Goal: Information Seeking & Learning: Learn about a topic

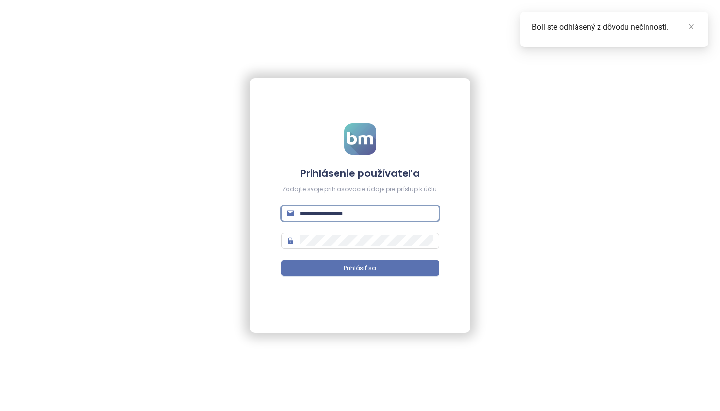
type input "**********"
click at [360, 268] on button "Prihlásiť sa" at bounding box center [360, 268] width 158 height 16
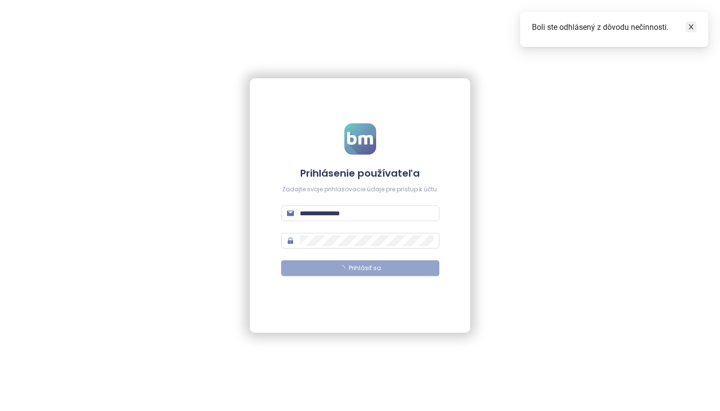
click at [694, 26] on link at bounding box center [690, 27] width 11 height 11
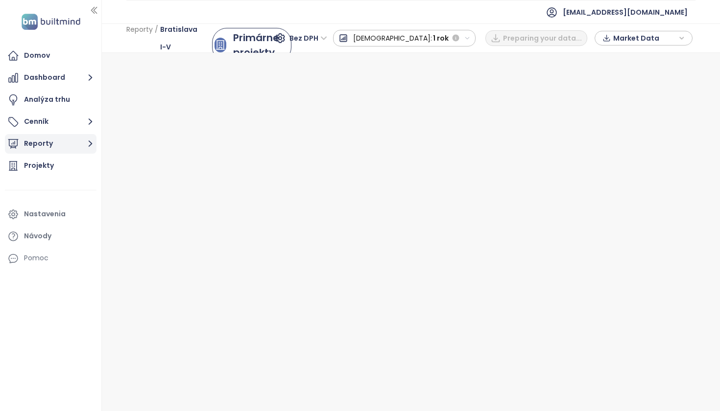
click at [48, 143] on button "Reporty" at bounding box center [51, 144] width 92 height 20
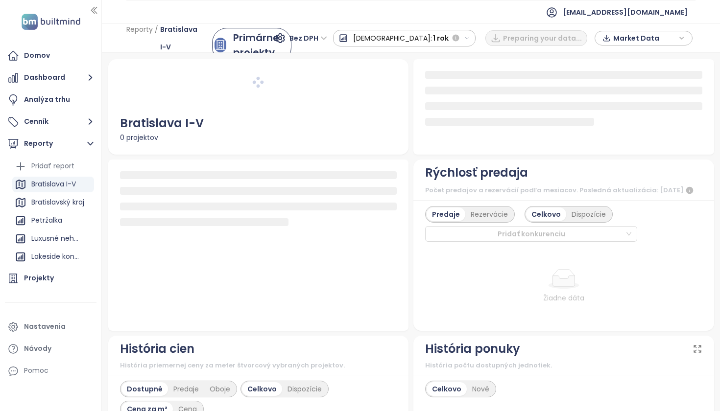
click at [64, 183] on div "Bratislava I-V" at bounding box center [53, 184] width 45 height 12
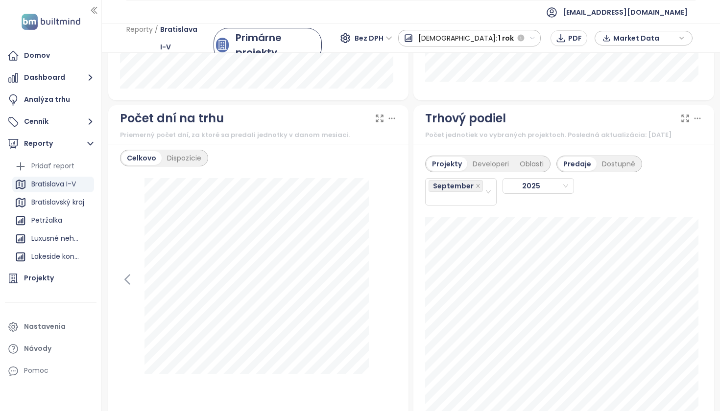
scroll to position [1198, 0]
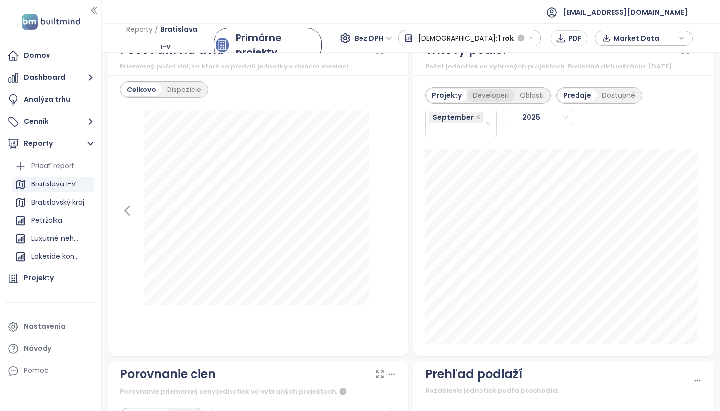
click at [477, 102] on div "Developeri" at bounding box center [490, 96] width 47 height 14
click at [521, 102] on div "Oblasti" at bounding box center [531, 96] width 35 height 14
click at [494, 102] on div "Developeri" at bounding box center [487, 96] width 47 height 14
click at [612, 102] on div "Dostupné" at bounding box center [618, 96] width 44 height 14
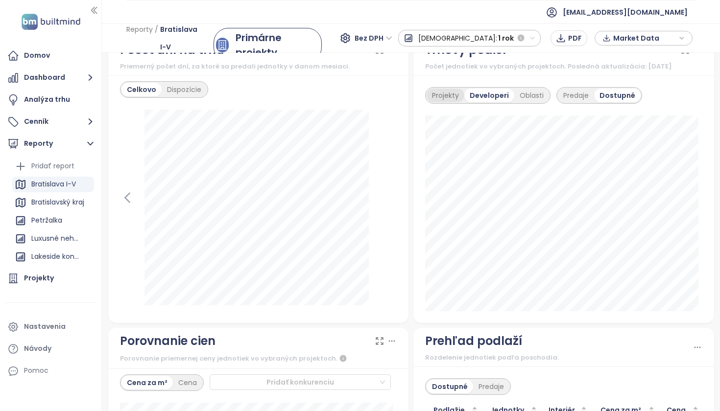
click at [447, 100] on div "Projekty" at bounding box center [445, 96] width 38 height 14
click at [482, 98] on div "Developeri" at bounding box center [490, 96] width 47 height 14
click at [570, 101] on div "Predaje" at bounding box center [576, 96] width 36 height 14
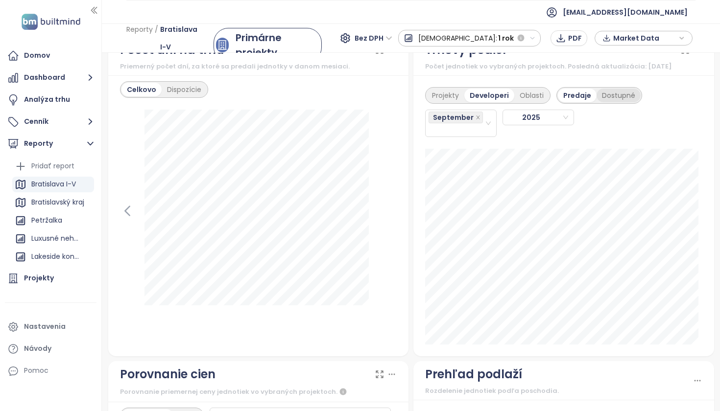
click at [622, 99] on div "Dostupné" at bounding box center [618, 96] width 44 height 14
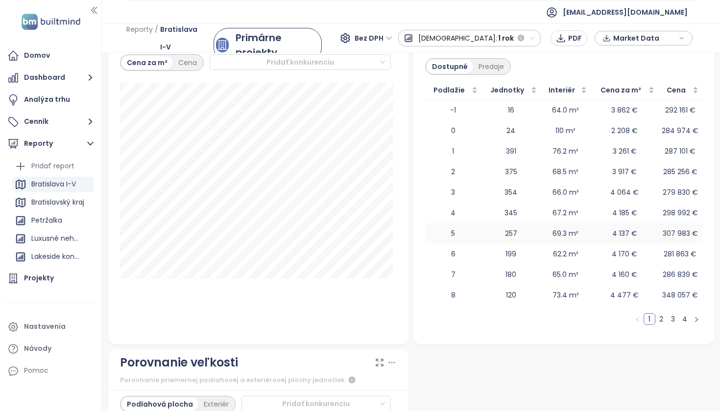
scroll to position [1160, 0]
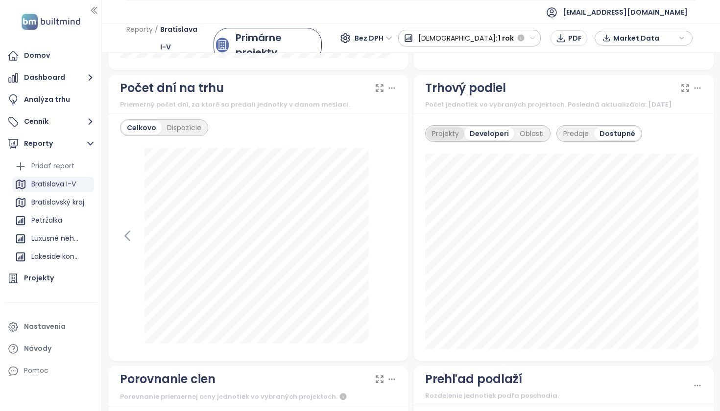
click at [435, 139] on div "Projekty" at bounding box center [445, 134] width 38 height 14
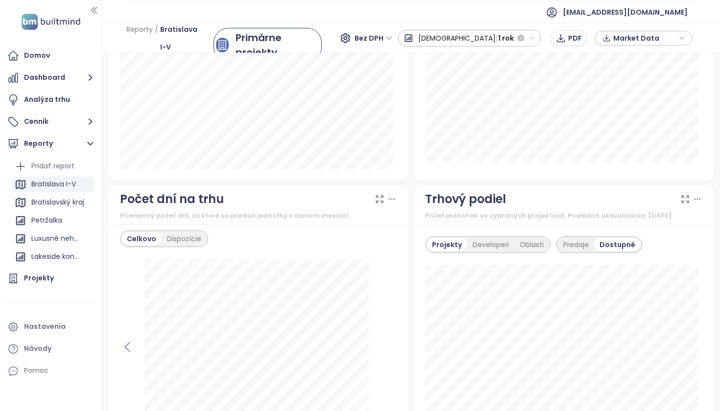
scroll to position [1228, 0]
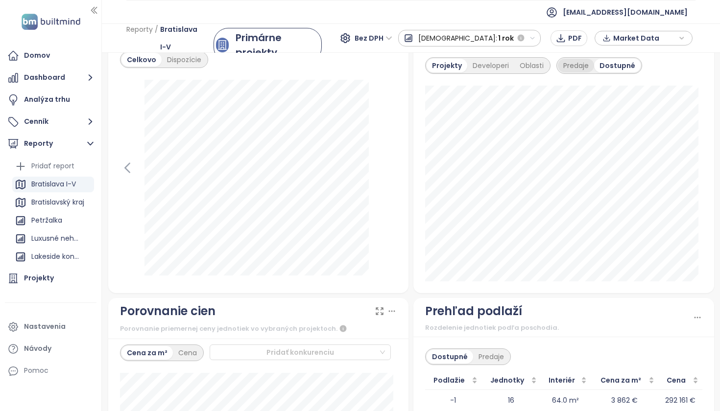
click at [568, 72] on div "Predaje" at bounding box center [576, 66] width 36 height 14
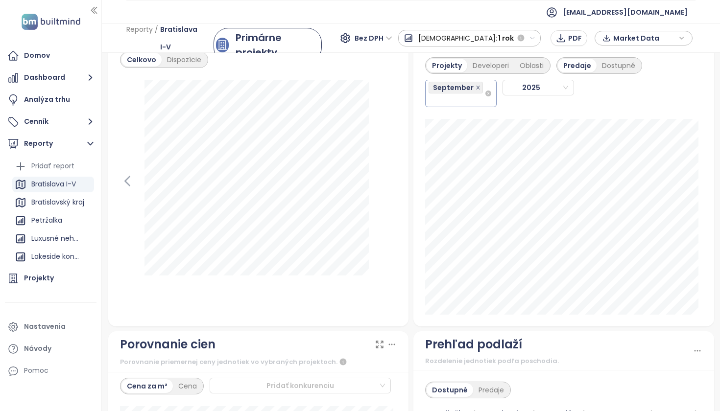
click at [475, 90] on icon "close" at bounding box center [477, 87] width 5 height 5
click at [475, 93] on span at bounding box center [477, 87] width 5 height 11
click at [470, 106] on div "September" at bounding box center [456, 93] width 56 height 25
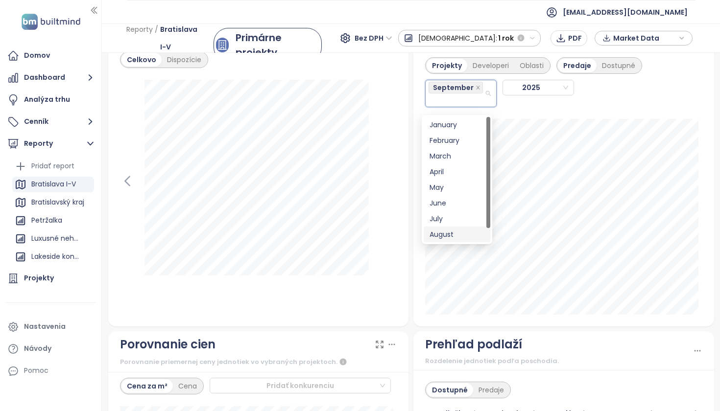
click at [443, 236] on div "August" at bounding box center [456, 234] width 55 height 11
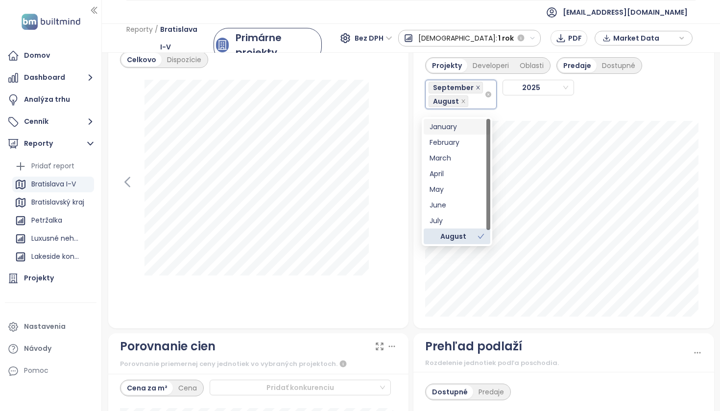
click at [475, 90] on icon "close" at bounding box center [477, 87] width 5 height 5
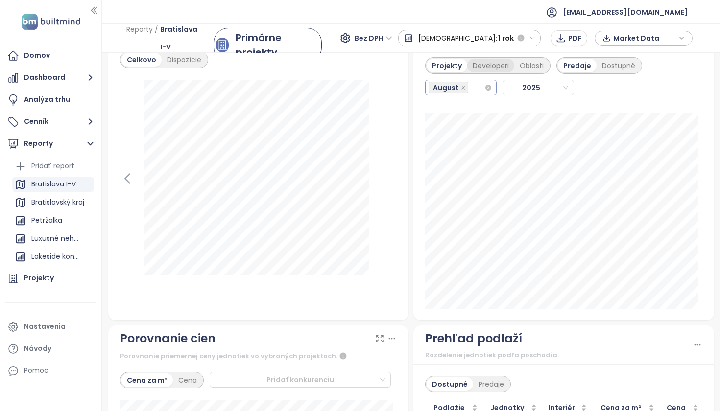
click at [482, 72] on div "Developeri" at bounding box center [490, 66] width 47 height 14
click at [473, 94] on div "August" at bounding box center [456, 88] width 56 height 14
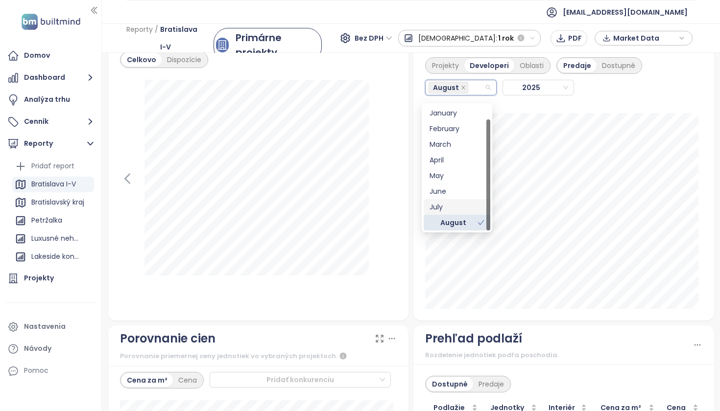
scroll to position [16, 0]
click at [457, 220] on div "September" at bounding box center [456, 222] width 55 height 11
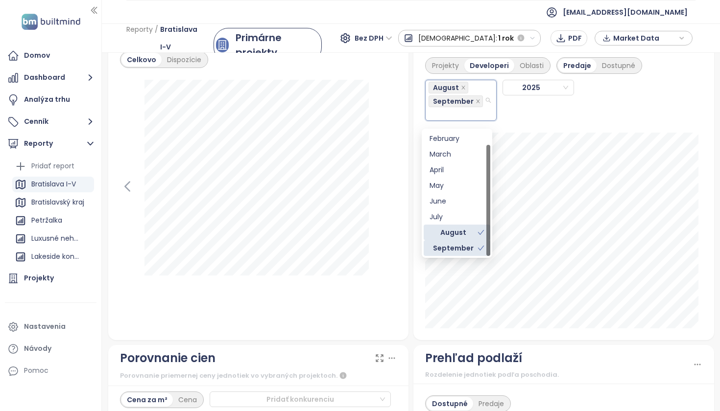
click at [478, 233] on icon "check" at bounding box center [480, 232] width 7 height 7
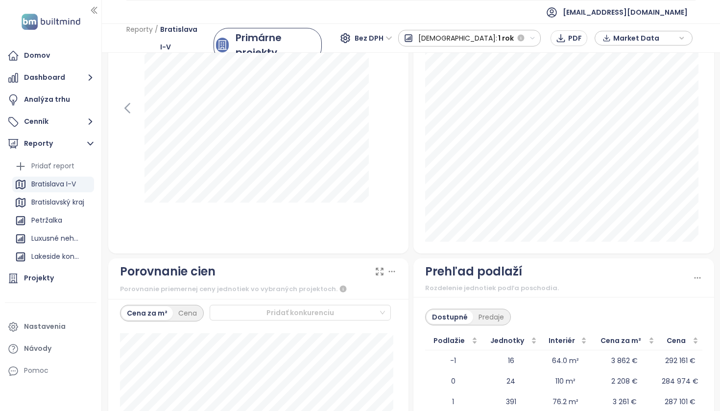
scroll to position [1104, 0]
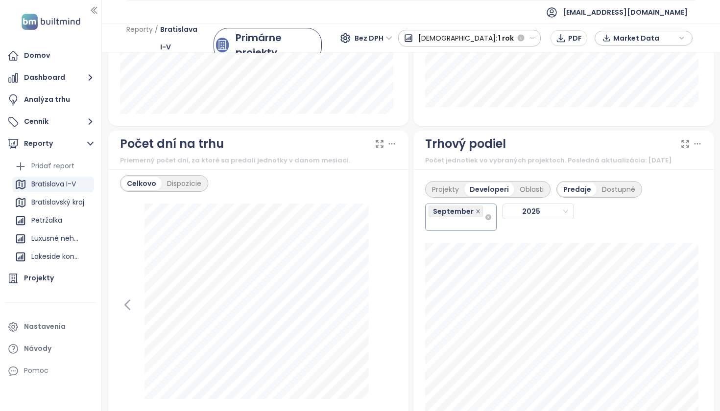
click at [475, 214] on icon "close" at bounding box center [477, 211] width 5 height 5
click at [465, 217] on span "September" at bounding box center [455, 212] width 54 height 12
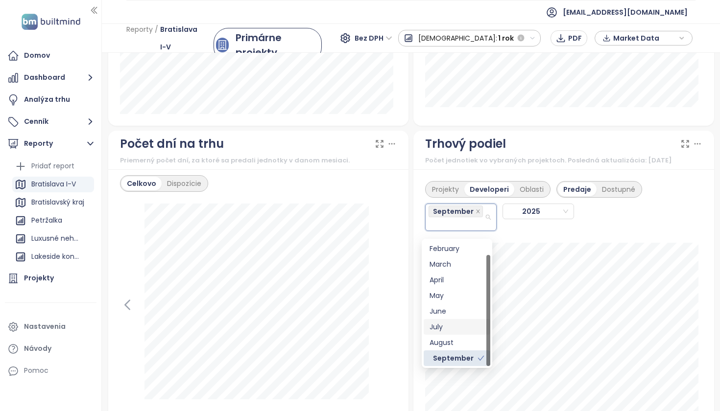
click at [447, 330] on div "July" at bounding box center [456, 327] width 55 height 11
click at [475, 214] on icon "close" at bounding box center [477, 211] width 5 height 5
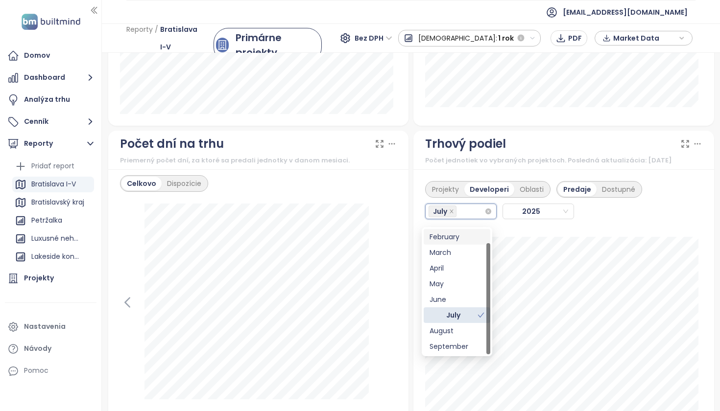
click at [681, 240] on div "Projekty Developeri Oblasti Predaje Dostupné July 2025" at bounding box center [563, 306] width 301 height 275
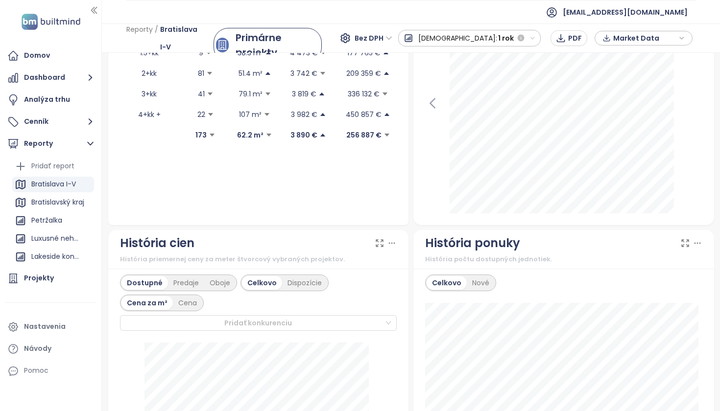
scroll to position [315, 0]
